Goal: Transaction & Acquisition: Book appointment/travel/reservation

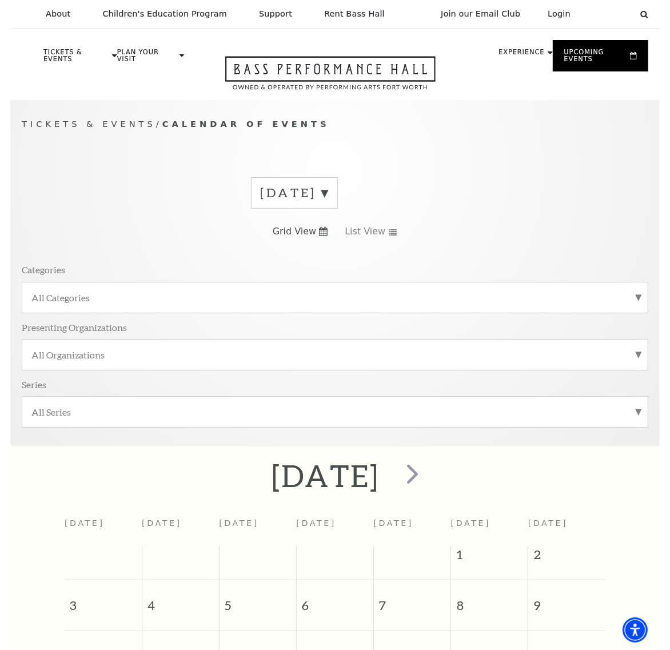
scroll to position [96, 0]
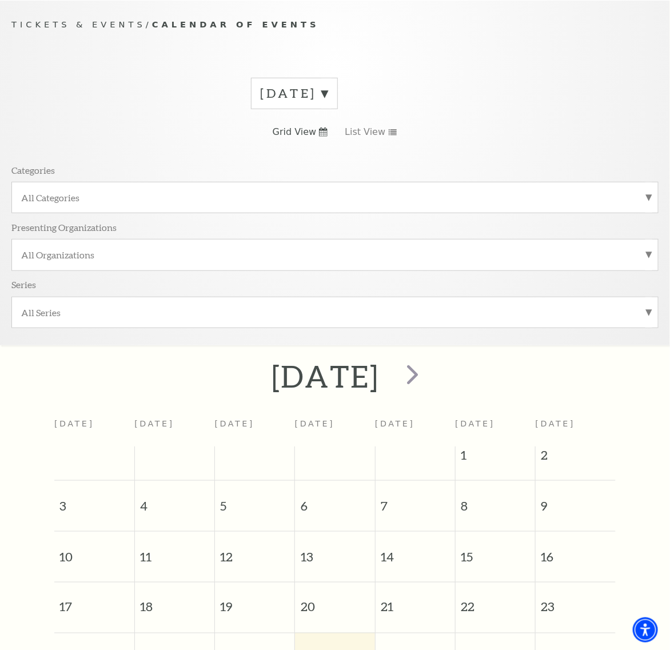
click at [261, 102] on label "[DATE]" at bounding box center [294, 94] width 67 height 18
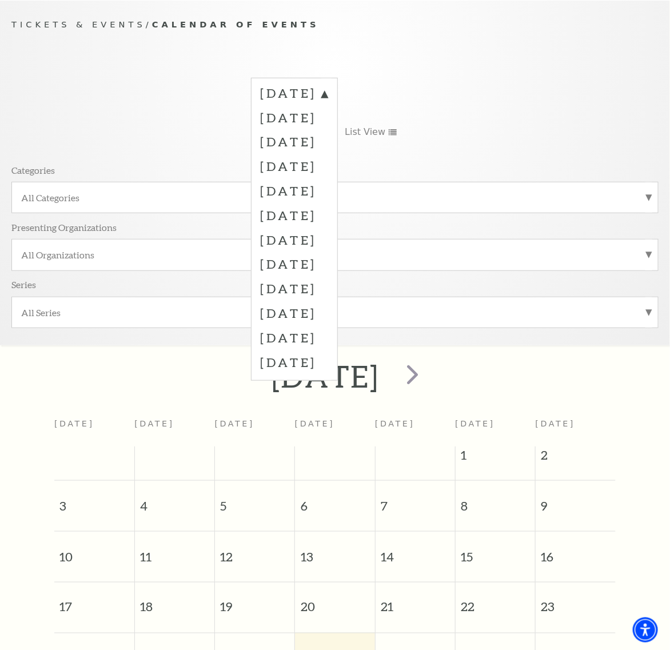
drag, startPoint x: 122, startPoint y: 143, endPoint x: -103, endPoint y: 167, distance: 225.9
click at [0, 167] on html "Skip to main content Enable accessibility for low vision Open the accessibility…" at bounding box center [335, 223] width 670 height 650
click at [261, 124] on label "September 2025" at bounding box center [294, 117] width 67 height 25
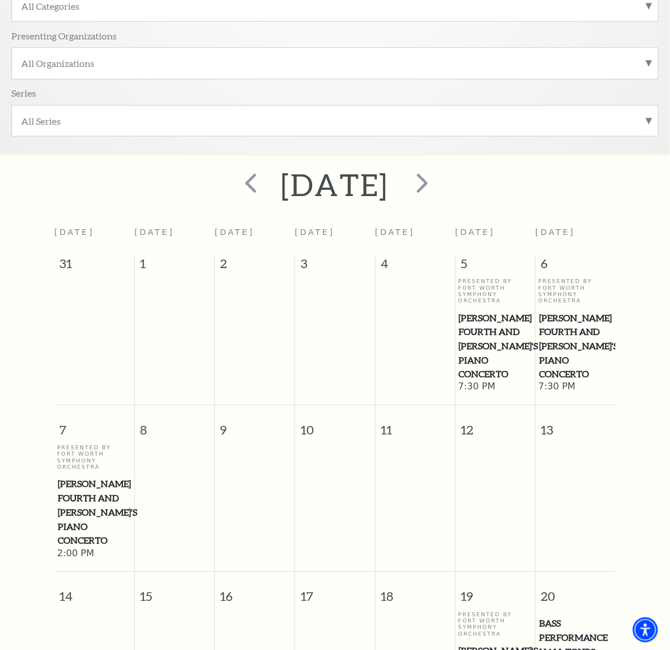
scroll to position [316, 0]
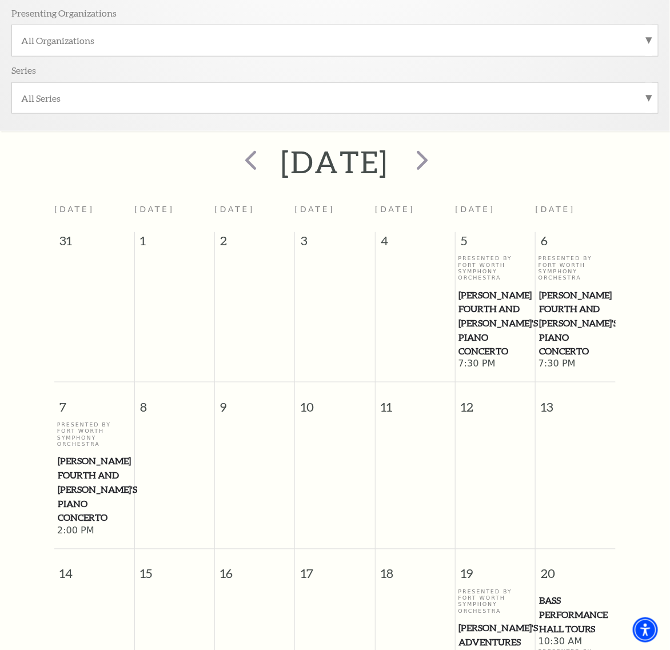
drag, startPoint x: 566, startPoint y: 470, endPoint x: 569, endPoint y: 501, distance: 31.6
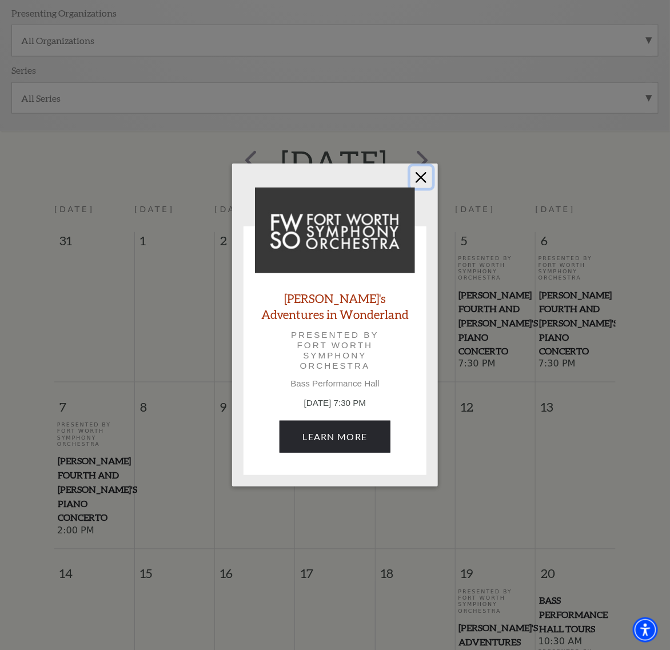
click at [424, 173] on button "Close" at bounding box center [421, 177] width 22 height 22
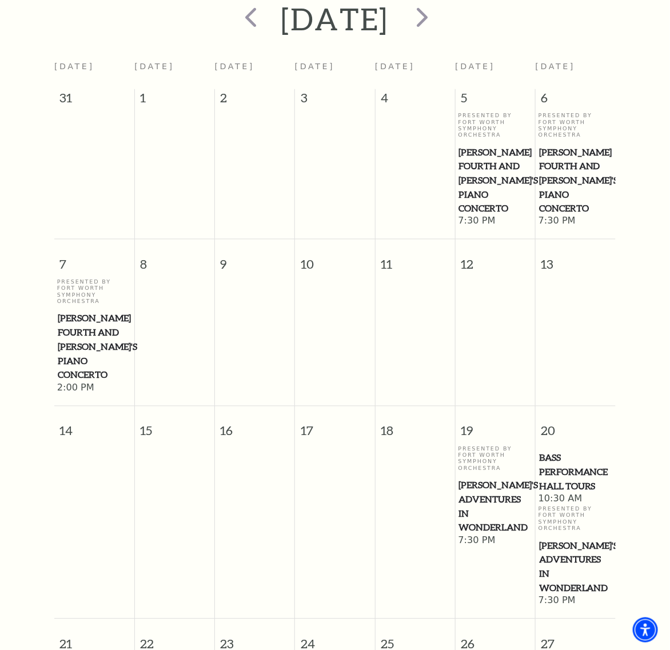
scroll to position [530, 0]
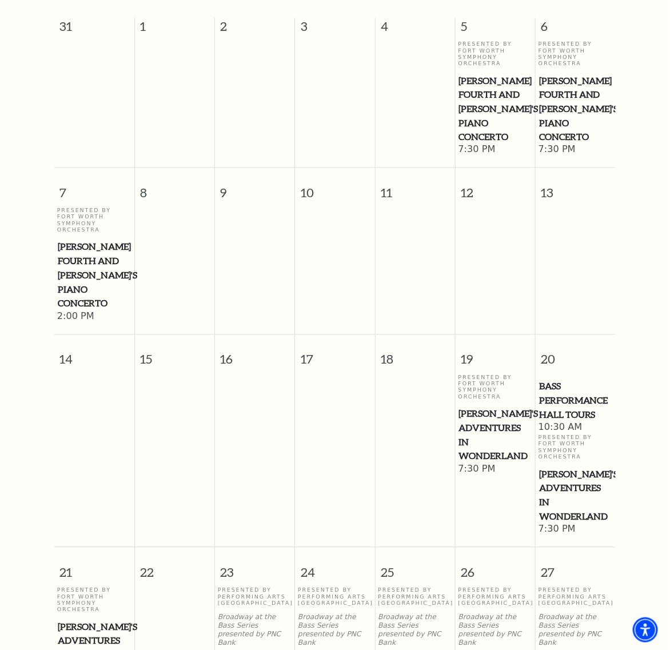
drag, startPoint x: 247, startPoint y: 419, endPoint x: 243, endPoint y: 426, distance: 8.2
click at [243, 649] on span "Life of Pi" at bounding box center [254, 663] width 73 height 14
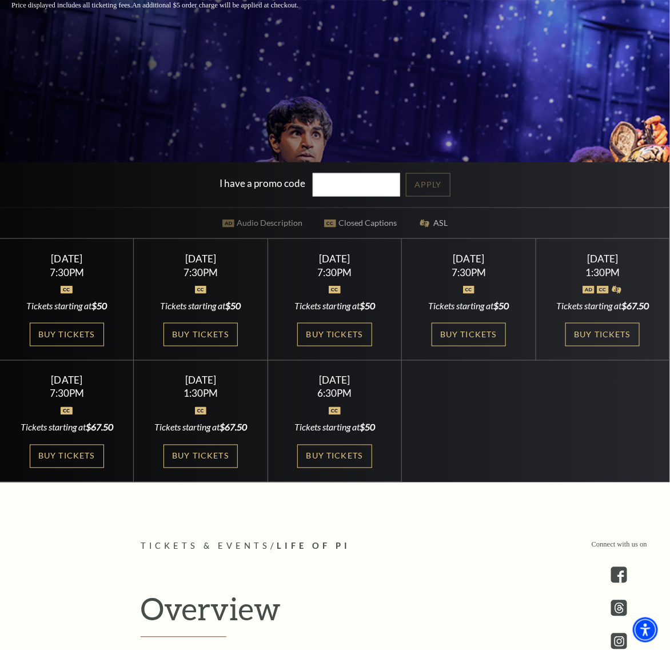
scroll to position [357, 0]
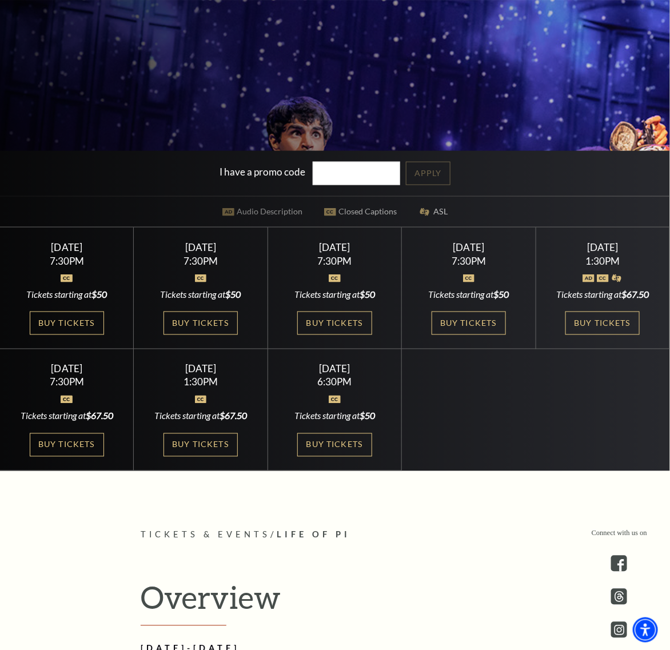
click at [173, 253] on div "Wednesday September 24" at bounding box center [200, 247] width 106 height 12
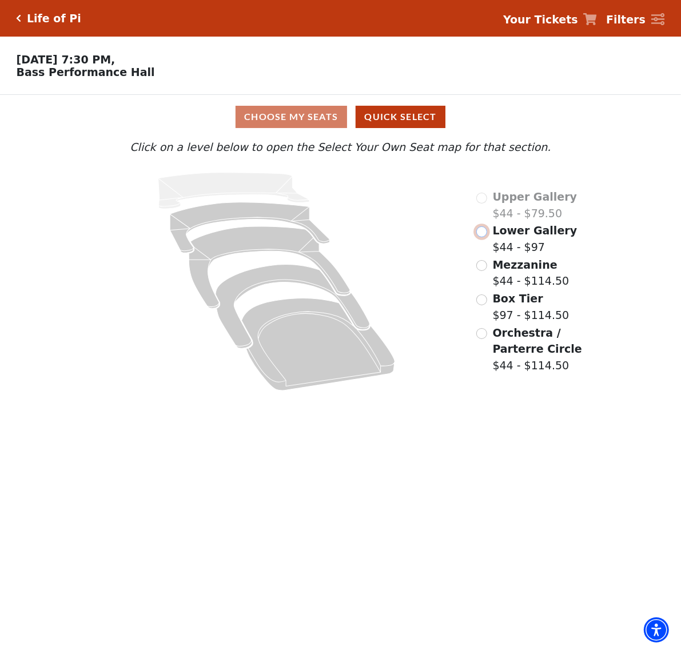
click at [486, 234] on input "Lower Gallery$44 - $97\a" at bounding box center [481, 231] width 11 height 11
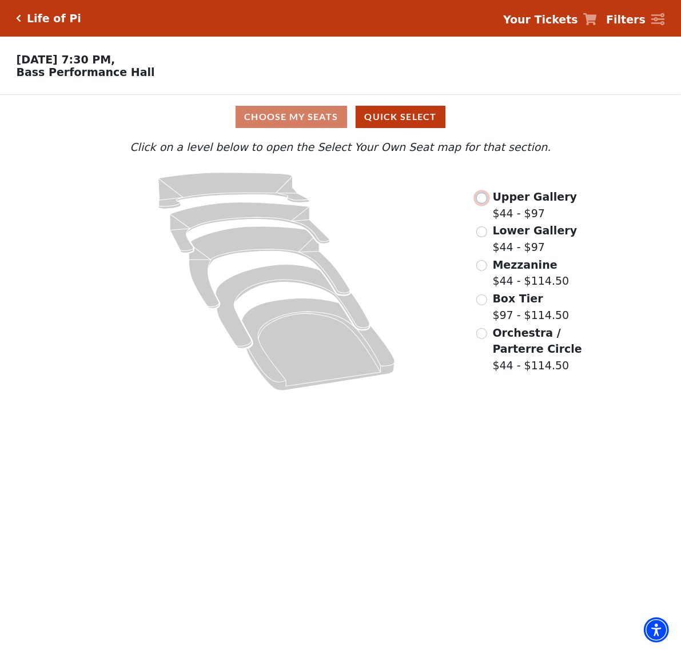
click at [482, 202] on input "Upper Gallery$44 - $97\a" at bounding box center [481, 198] width 11 height 11
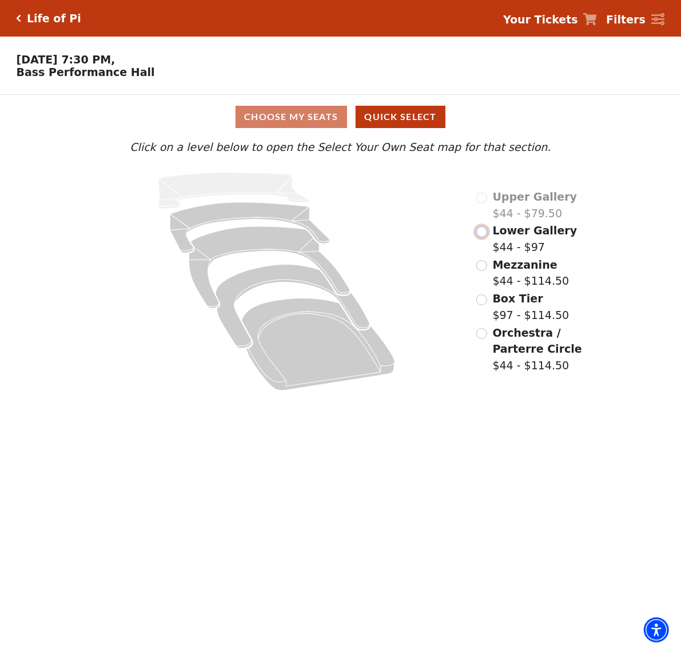
click at [484, 235] on input "Lower Gallery$44 - $97\a" at bounding box center [481, 231] width 11 height 11
click at [481, 237] on input "Lower Gallery$50 - $97\a" at bounding box center [481, 231] width 11 height 11
click at [478, 235] on input "Lower Gallery$67.50 - $120\a" at bounding box center [481, 231] width 11 height 11
click at [483, 233] on input "Lower Gallery$67.50 - $120\a" at bounding box center [481, 231] width 11 height 11
click at [483, 235] on input "Lower Gallery$67.50 - $120\a" at bounding box center [481, 231] width 11 height 11
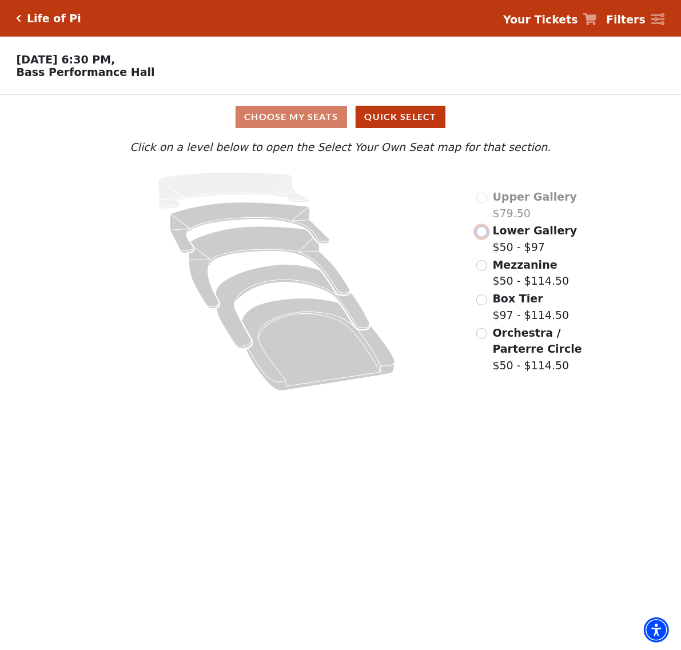
click at [482, 230] on input "Lower Gallery$50 - $97\a" at bounding box center [481, 231] width 11 height 11
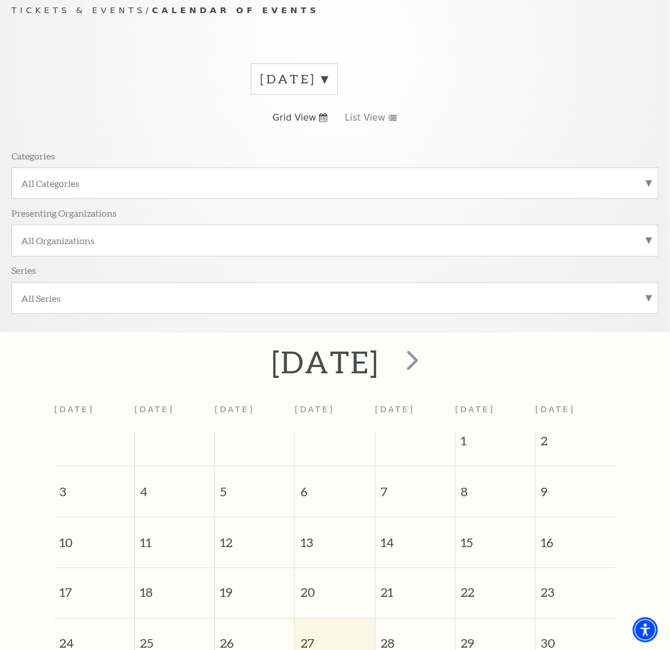
scroll to position [102, 0]
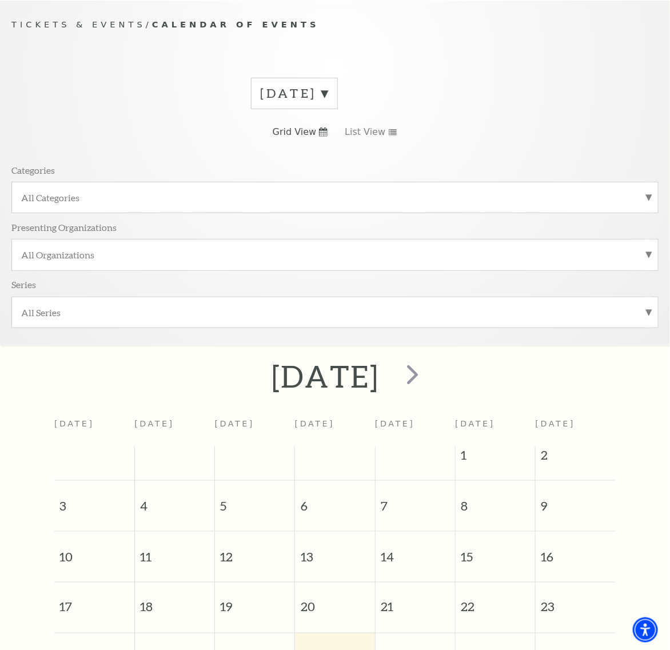
click at [251, 100] on div "August 2025" at bounding box center [294, 93] width 87 height 31
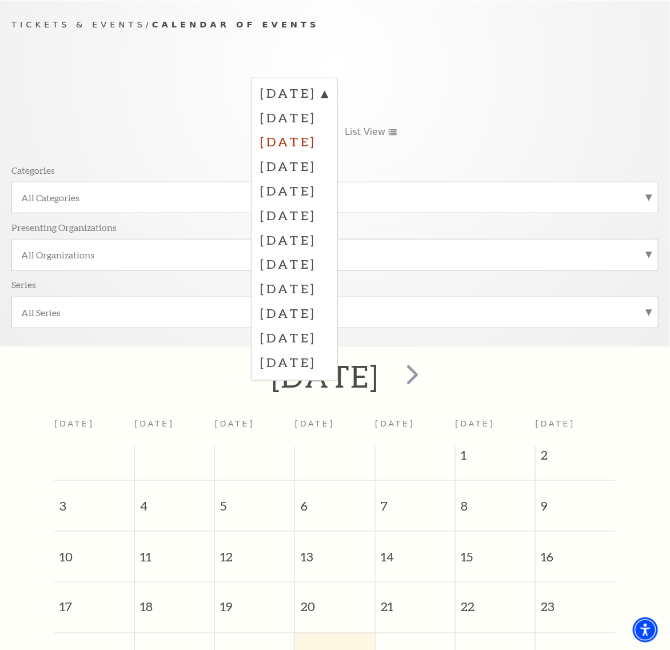
click at [261, 147] on label "October 2025" at bounding box center [294, 141] width 67 height 25
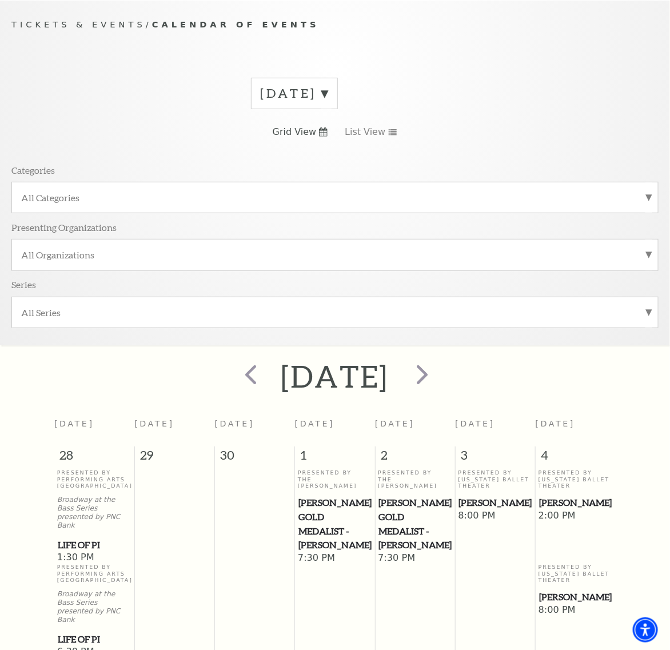
drag, startPoint x: 497, startPoint y: 294, endPoint x: 505, endPoint y: 412, distance: 118.0
click at [505, 469] on td "Presented By Texas Ballet Theater Peter Pan 8:00 PM" at bounding box center [495, 564] width 80 height 190
click at [479, 496] on span "Peter Pan" at bounding box center [495, 503] width 73 height 14
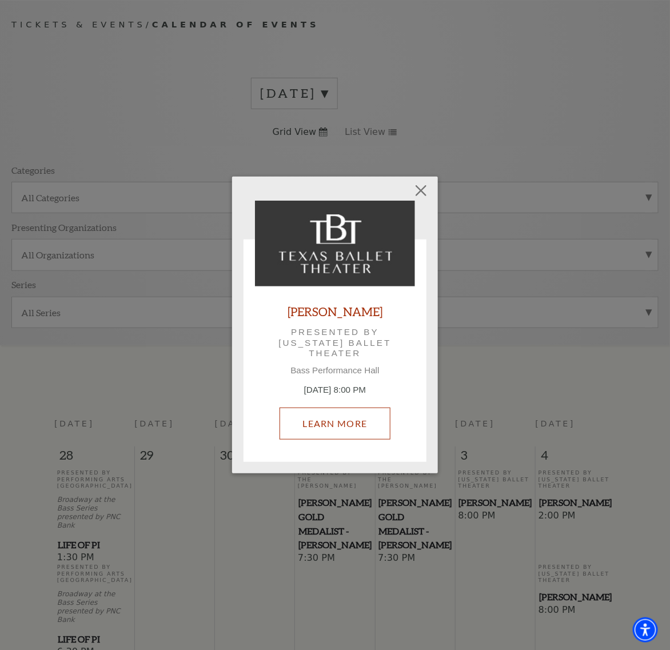
drag, startPoint x: 366, startPoint y: 379, endPoint x: 349, endPoint y: 424, distance: 47.6
